Goal: Find specific page/section: Find specific page/section

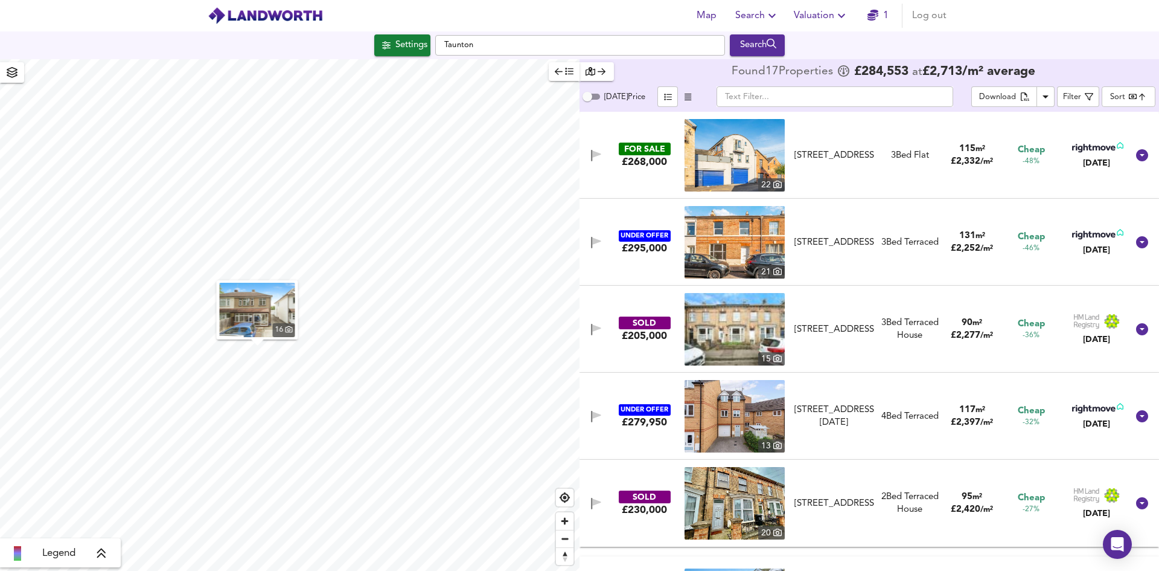
type input "1187"
click at [409, 48] on div "Settings" at bounding box center [411, 45] width 32 height 16
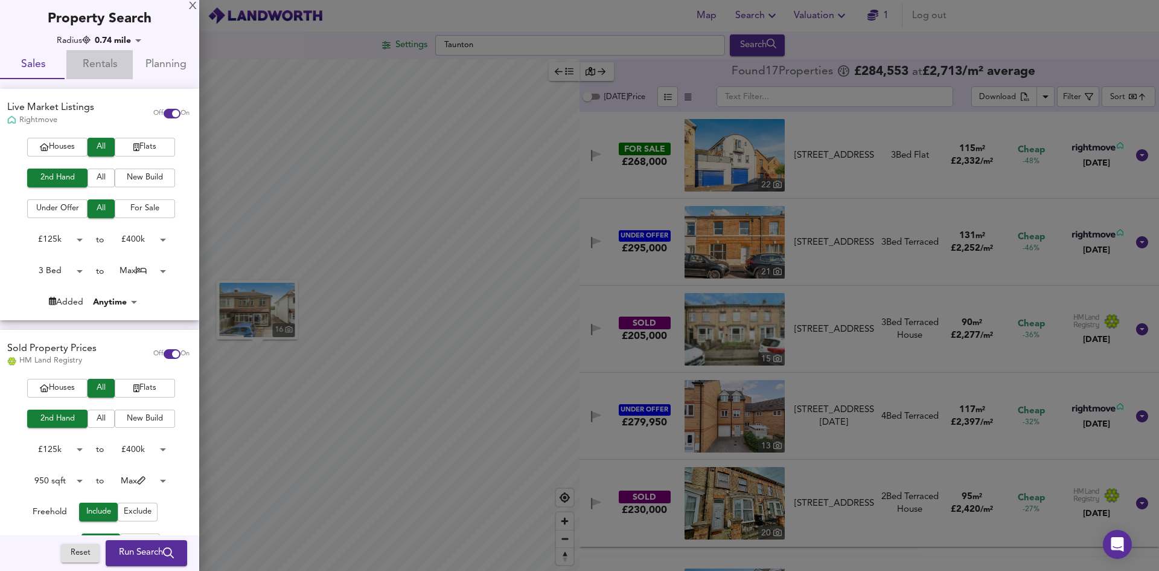
click at [101, 66] on span "Rentals" at bounding box center [100, 65] width 52 height 19
checkbox input "false"
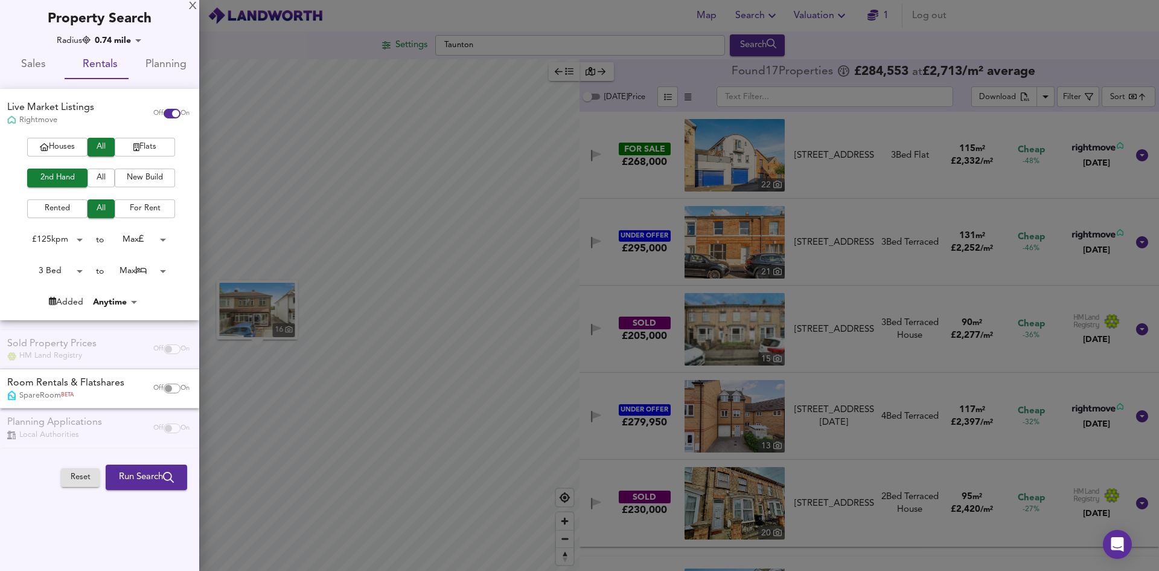
click at [172, 65] on span "Planning" at bounding box center [166, 65] width 52 height 19
checkbox input "false"
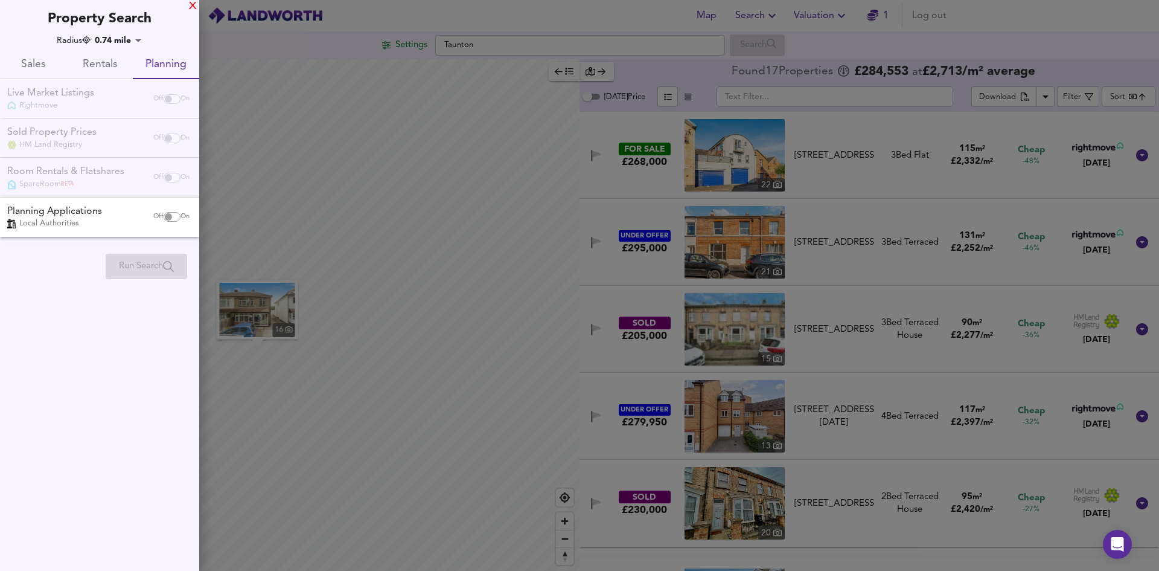
click at [194, 9] on div "X" at bounding box center [193, 6] width 8 height 8
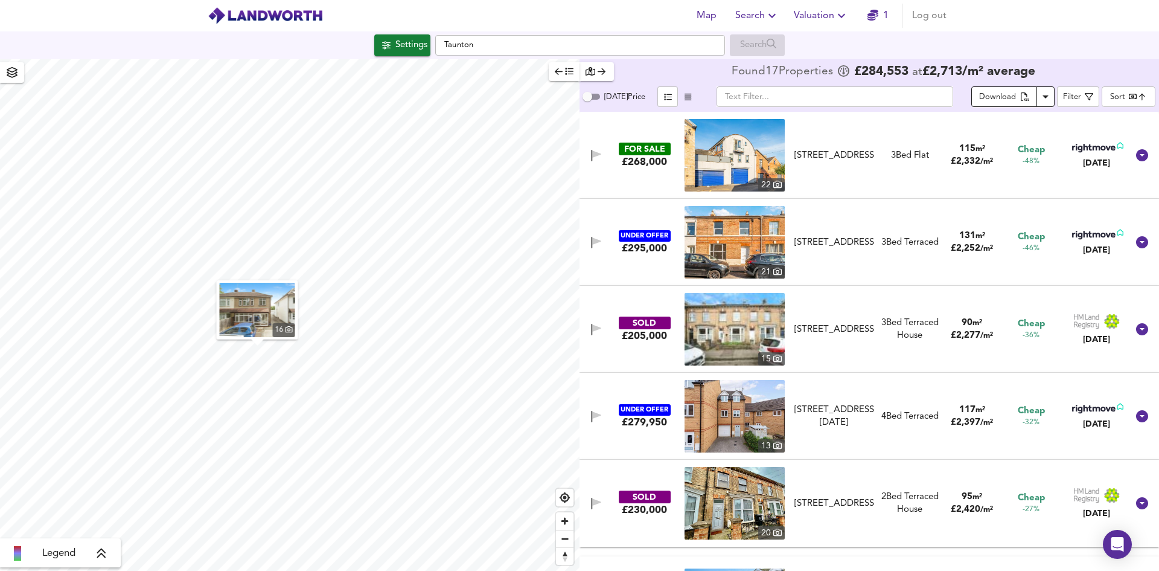
click at [1045, 91] on icon "Download Results" at bounding box center [1046, 96] width 14 height 14
click at [1084, 97] on span "Filter" at bounding box center [1078, 96] width 30 height 15
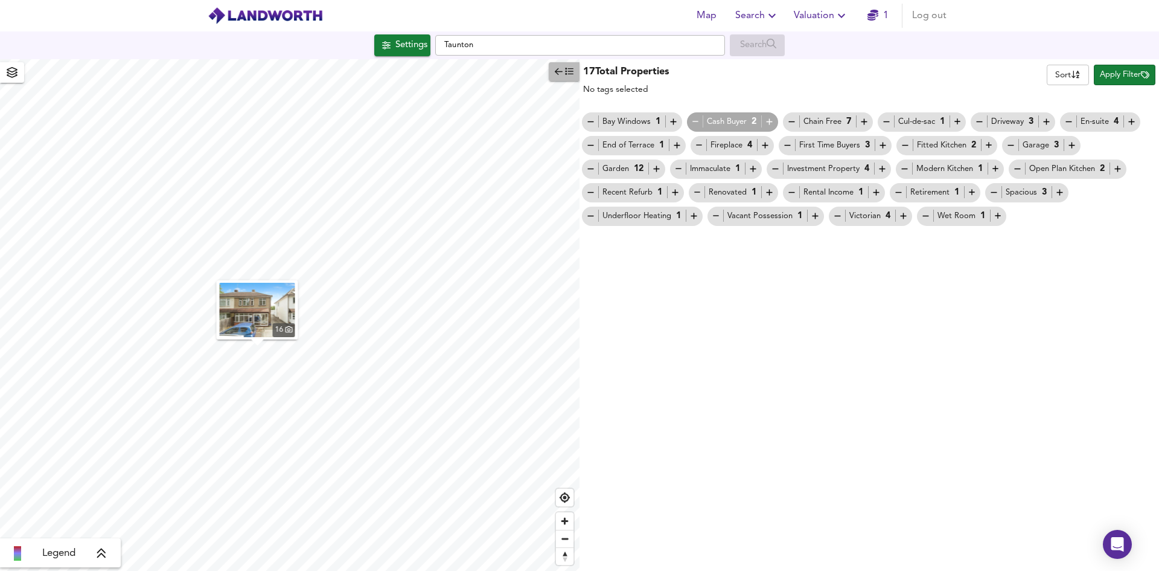
click at [559, 72] on icon "button" at bounding box center [559, 71] width 8 height 7
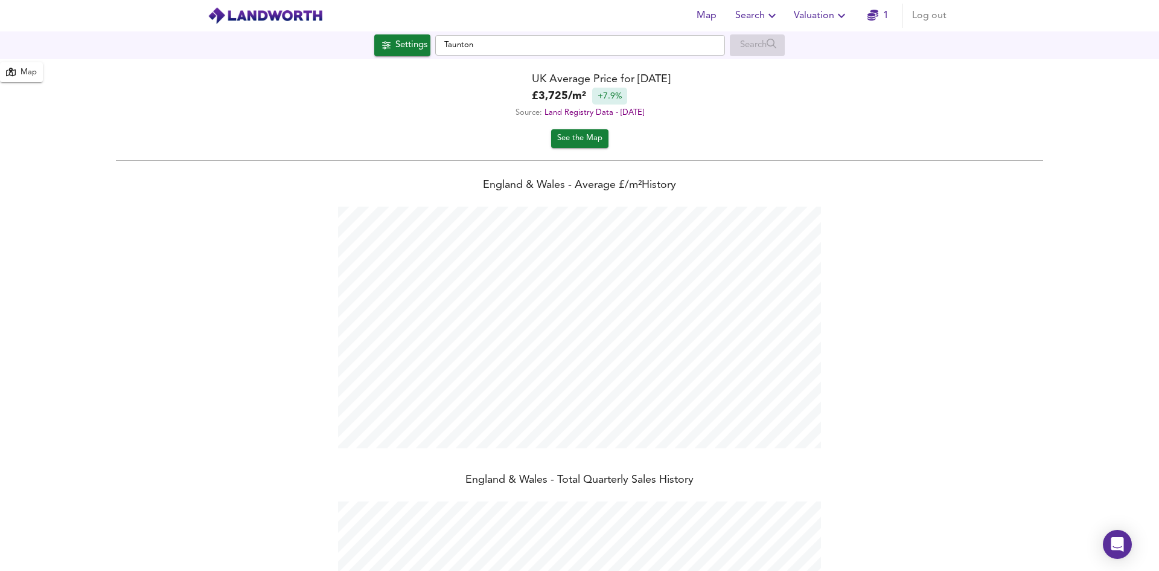
click at [838, 10] on icon "button" at bounding box center [841, 15] width 14 height 14
click at [822, 64] on li "Valuation Report History" at bounding box center [821, 65] width 144 height 22
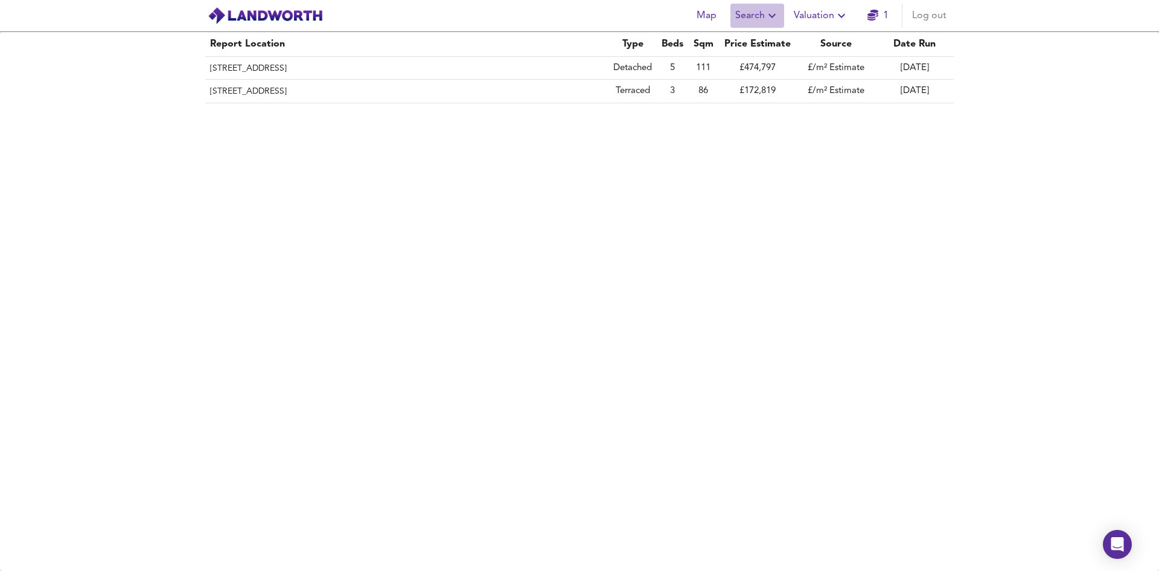
click at [770, 16] on icon "button" at bounding box center [772, 15] width 14 height 14
click at [752, 62] on li "Search History" at bounding box center [758, 65] width 120 height 22
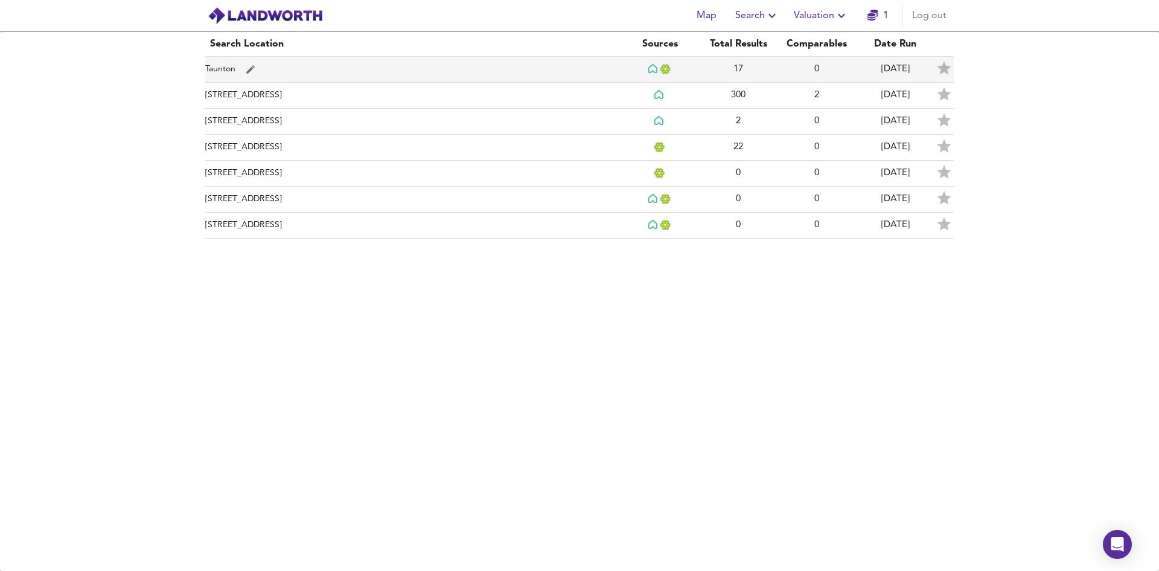
click at [607, 67] on td "Taunton" at bounding box center [412, 70] width 415 height 26
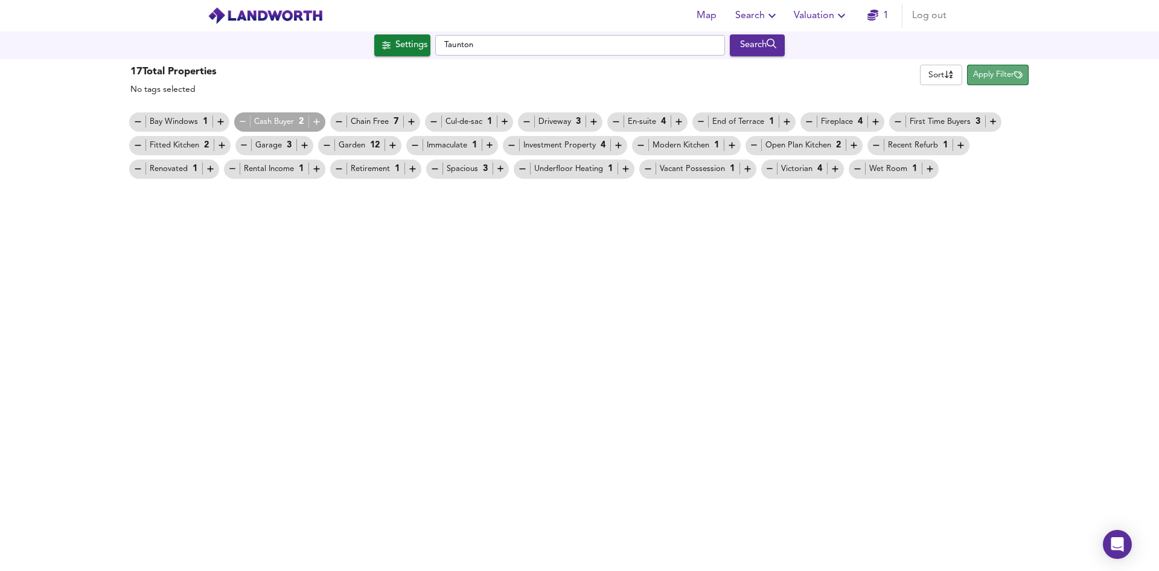
click at [984, 74] on span "Apply Filter" at bounding box center [998, 75] width 50 height 14
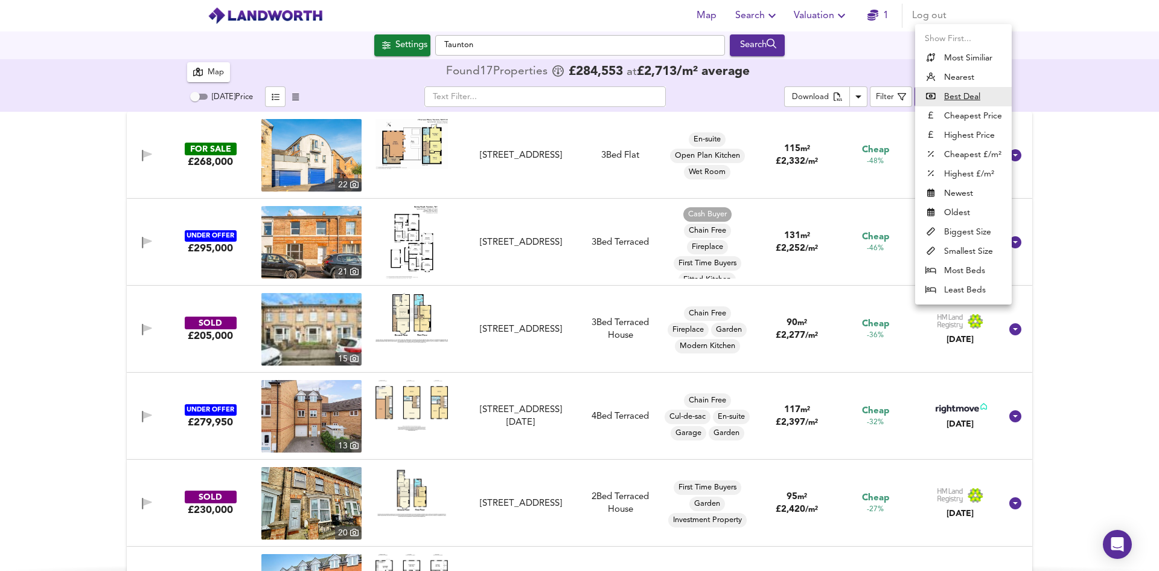
click at [937, 100] on body "Map Search Valuation 1 Log out Settings [GEOGRAPHIC_DATA] Search 17 Results Leg…" at bounding box center [579, 285] width 1159 height 571
click at [964, 97] on u "Best Deal" at bounding box center [962, 97] width 36 height 12
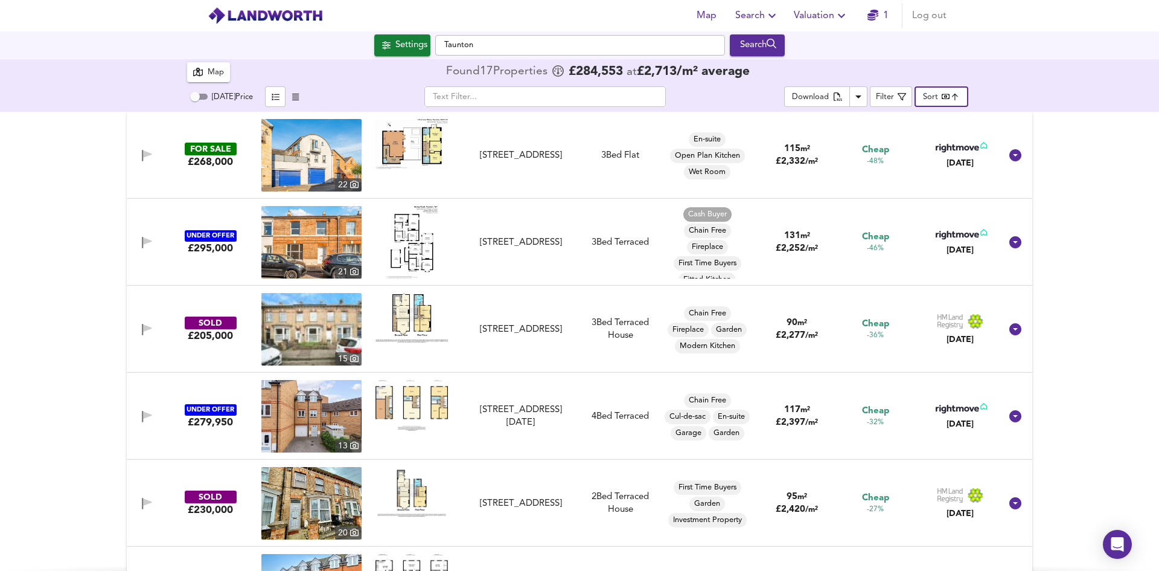
click at [1001, 7] on header "Map Search Valuation 1 Log out" at bounding box center [579, 15] width 1159 height 31
